Goal: Task Accomplishment & Management: Complete application form

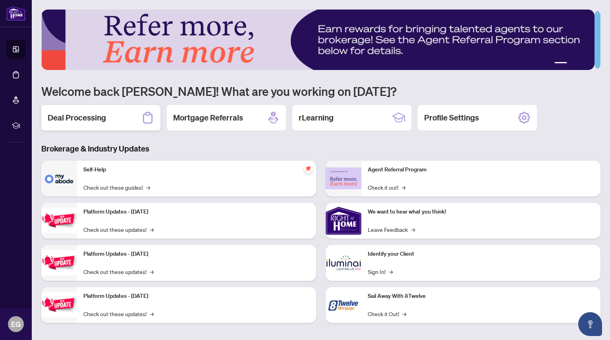
click at [100, 112] on h2 "Deal Processing" at bounding box center [77, 117] width 58 height 11
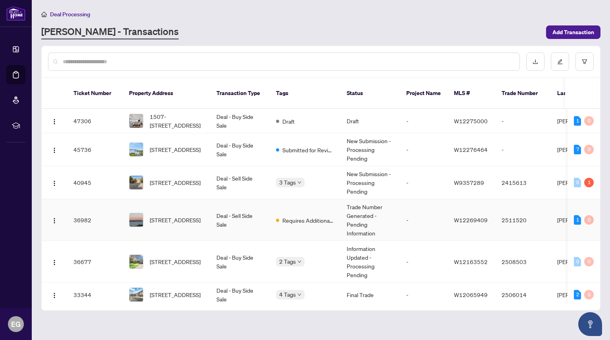
click at [360, 213] on td "Trade Number Generated - Pending Information" at bounding box center [371, 220] width 60 height 42
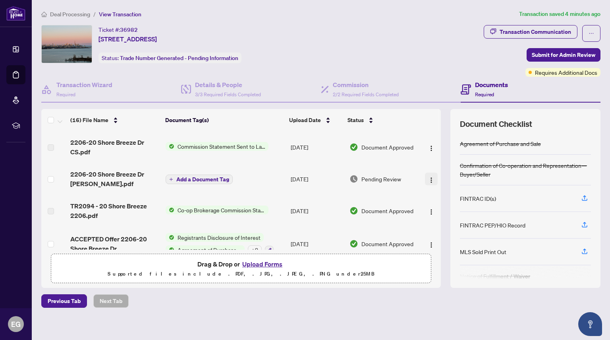
click at [428, 179] on img "button" at bounding box center [431, 180] width 6 height 6
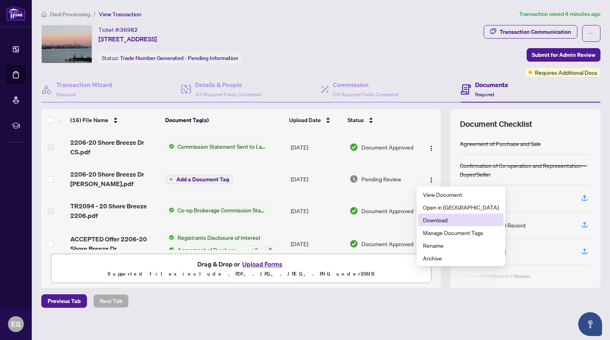
click at [442, 219] on span "Download" at bounding box center [461, 219] width 76 height 9
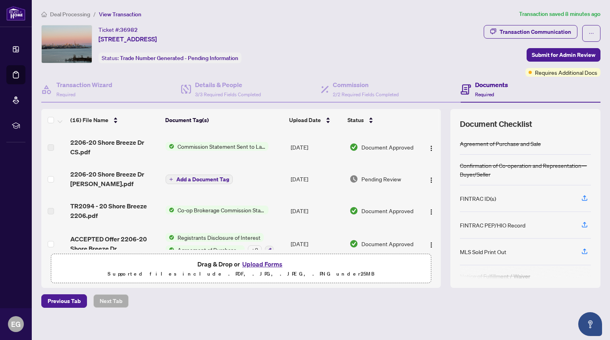
click at [246, 261] on button "Upload Forms" at bounding box center [262, 264] width 45 height 10
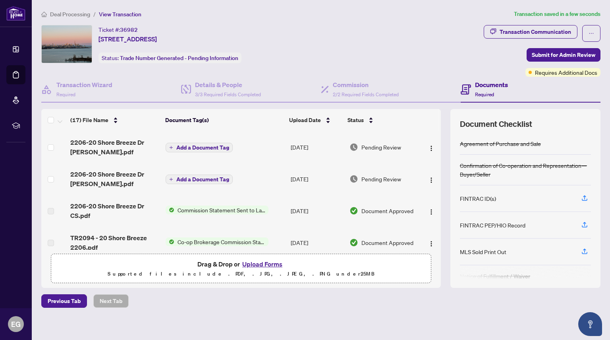
click at [217, 150] on span "Add a Document Tag" at bounding box center [202, 148] width 53 height 6
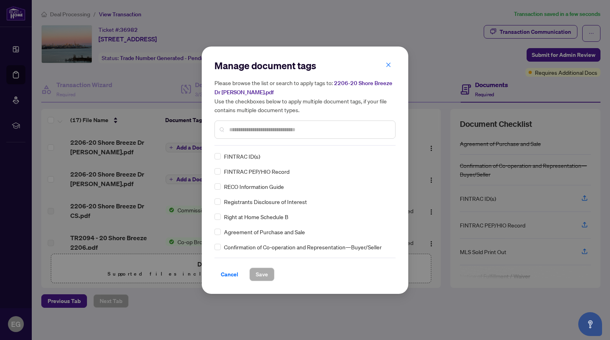
click at [267, 134] on div at bounding box center [305, 129] width 181 height 18
click at [278, 130] on input "text" at bounding box center [309, 129] width 160 height 9
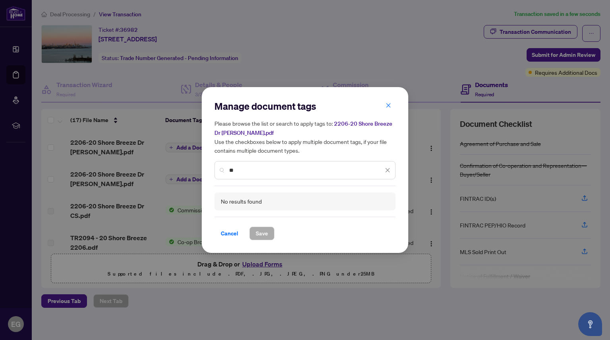
type input "*"
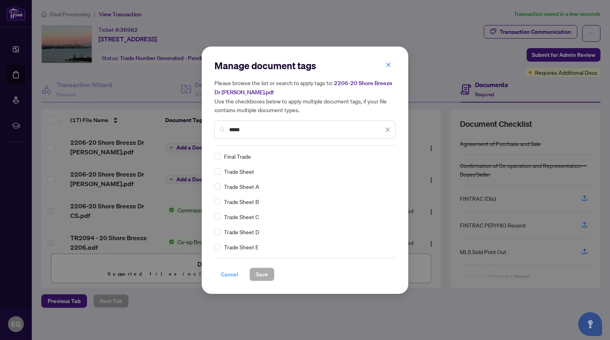
type input "*****"
click at [224, 277] on span "Cancel" at bounding box center [229, 274] width 17 height 13
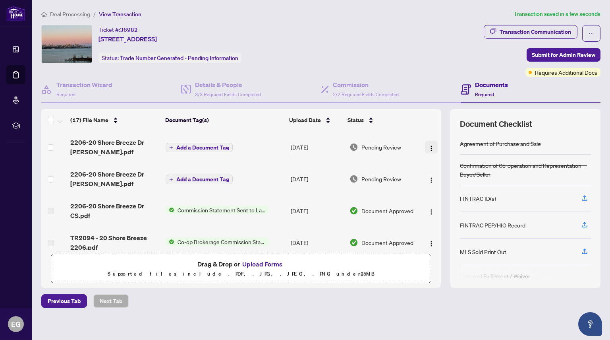
click at [428, 145] on img "button" at bounding box center [431, 148] width 6 height 6
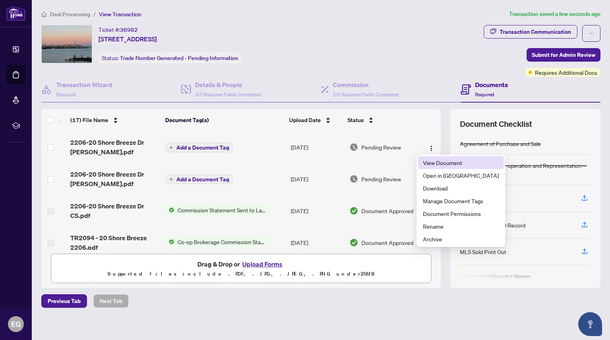
click at [428, 160] on span "View Document" at bounding box center [461, 162] width 76 height 9
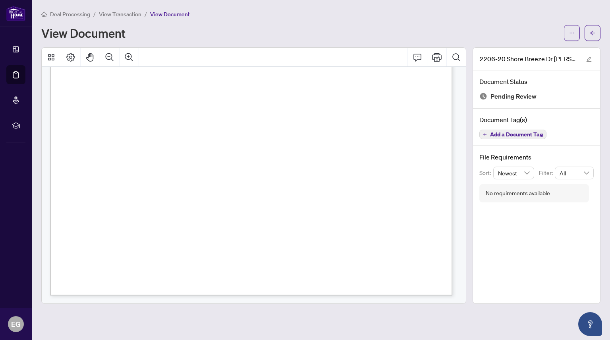
scroll to position [0, 0]
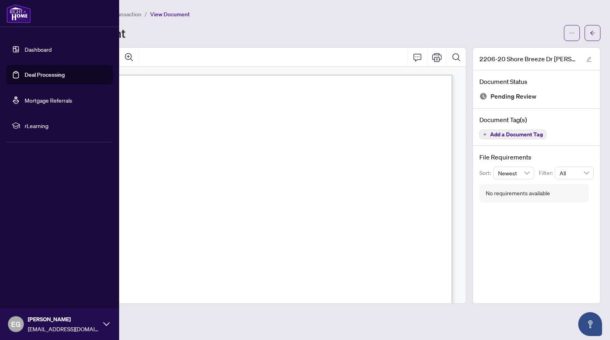
click at [46, 50] on link "Dashboard" at bounding box center [38, 49] width 27 height 7
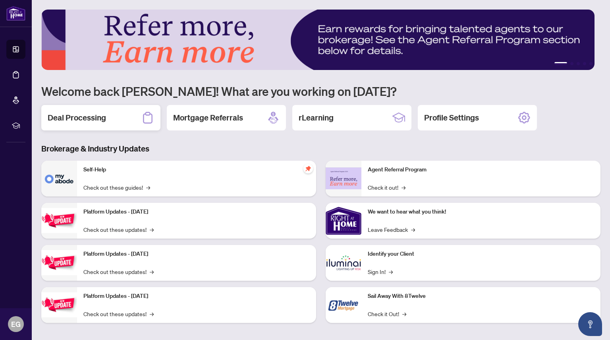
click at [105, 120] on h2 "Deal Processing" at bounding box center [77, 117] width 58 height 11
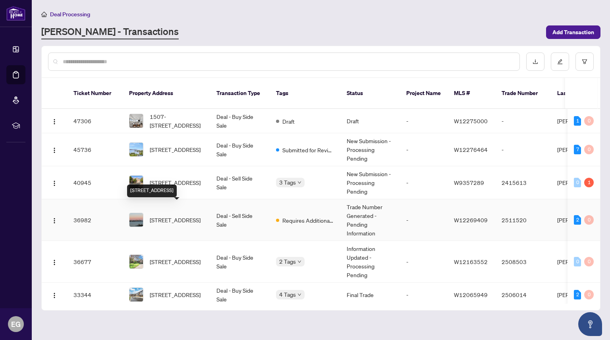
click at [201, 217] on span "[STREET_ADDRESS]" at bounding box center [175, 219] width 51 height 9
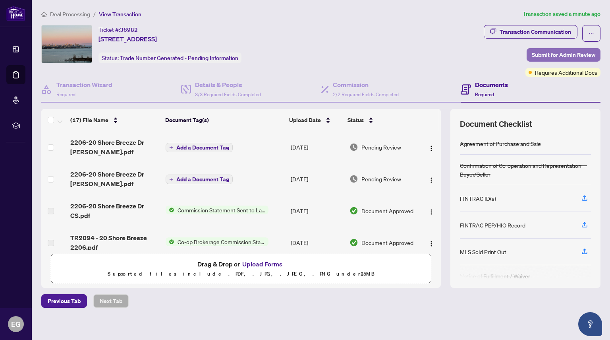
click at [566, 54] on span "Submit for Admin Review" at bounding box center [564, 54] width 64 height 13
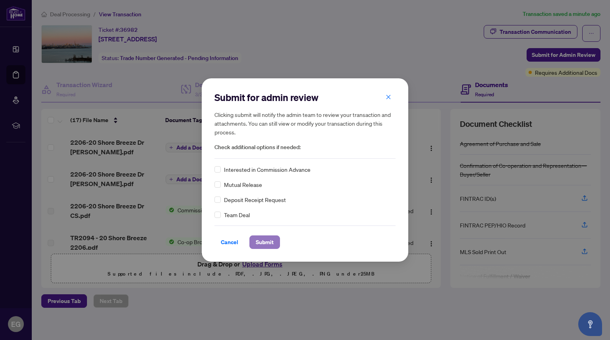
click at [264, 238] on span "Submit" at bounding box center [265, 242] width 18 height 13
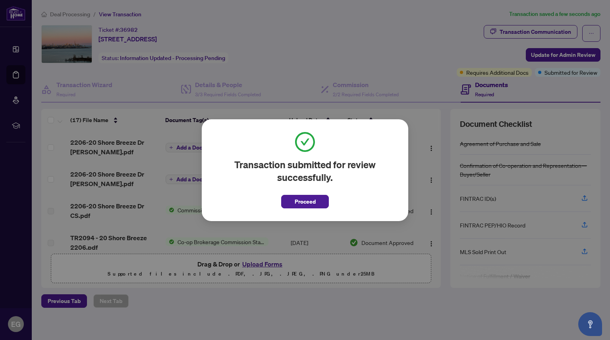
click at [315, 193] on span "Proceed" at bounding box center [305, 199] width 48 height 18
click at [312, 201] on span "Proceed" at bounding box center [305, 201] width 21 height 13
